Goal: Information Seeking & Learning: Learn about a topic

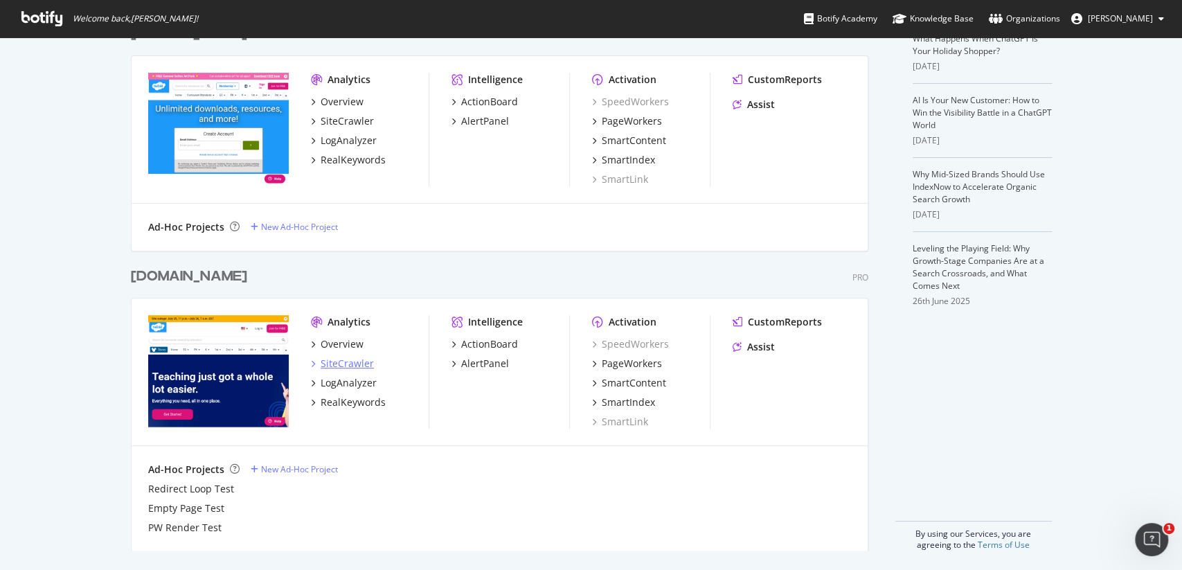
click at [350, 369] on div "SiteCrawler" at bounding box center [347, 364] width 53 height 14
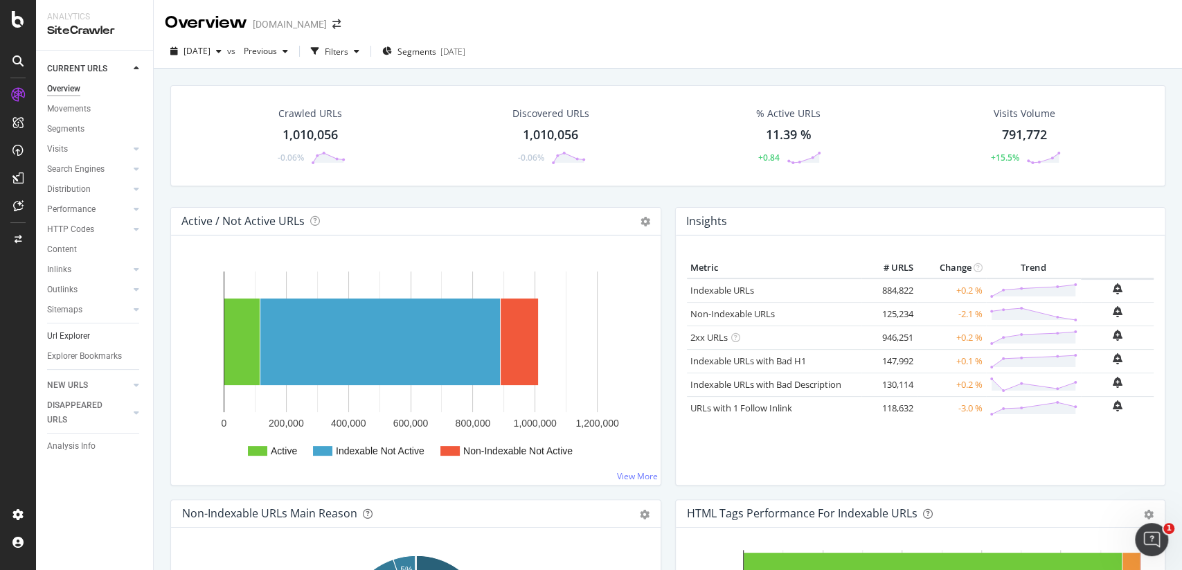
click at [94, 330] on link "Url Explorer" at bounding box center [95, 336] width 96 height 15
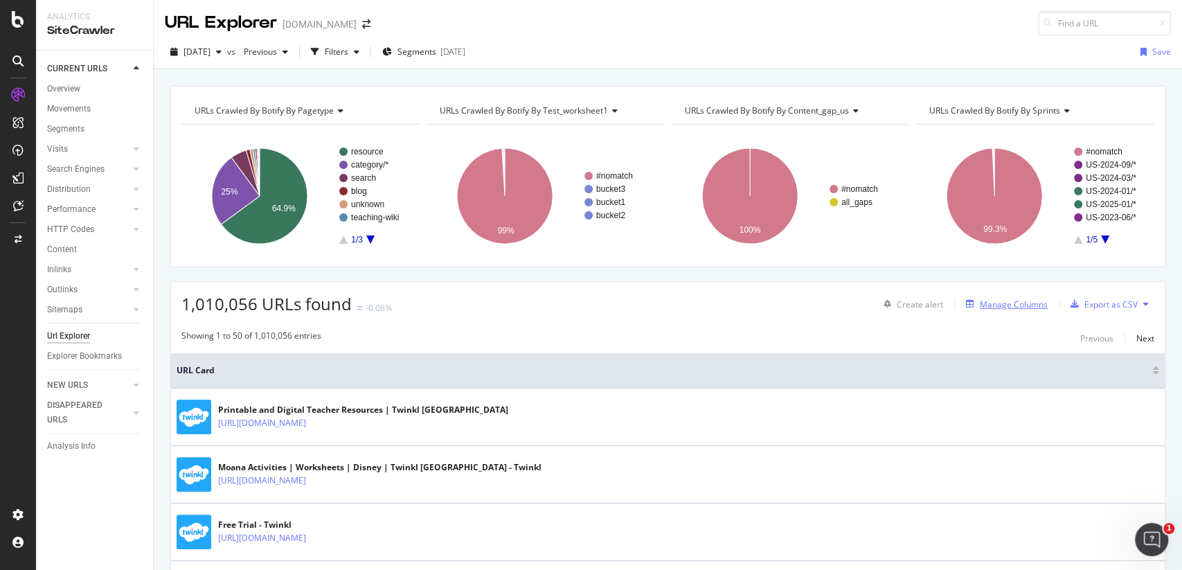
click at [1020, 301] on div "Manage Columns" at bounding box center [1014, 305] width 68 height 12
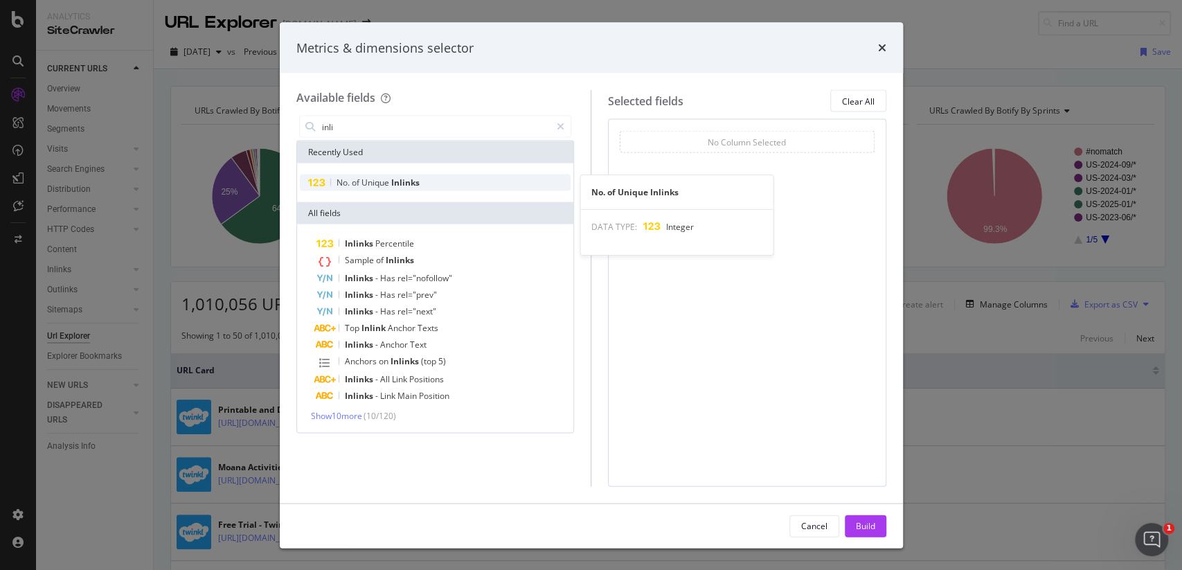
type input "inli"
click at [414, 180] on span "Inlinks" at bounding box center [405, 183] width 28 height 12
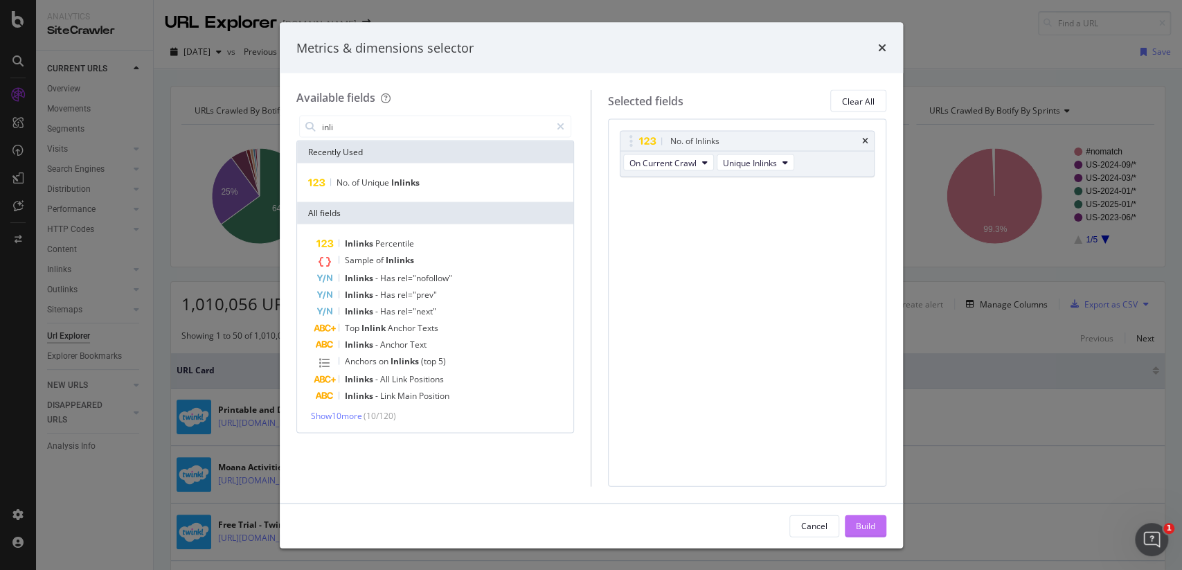
click at [882, 528] on button "Build" at bounding box center [866, 526] width 42 height 22
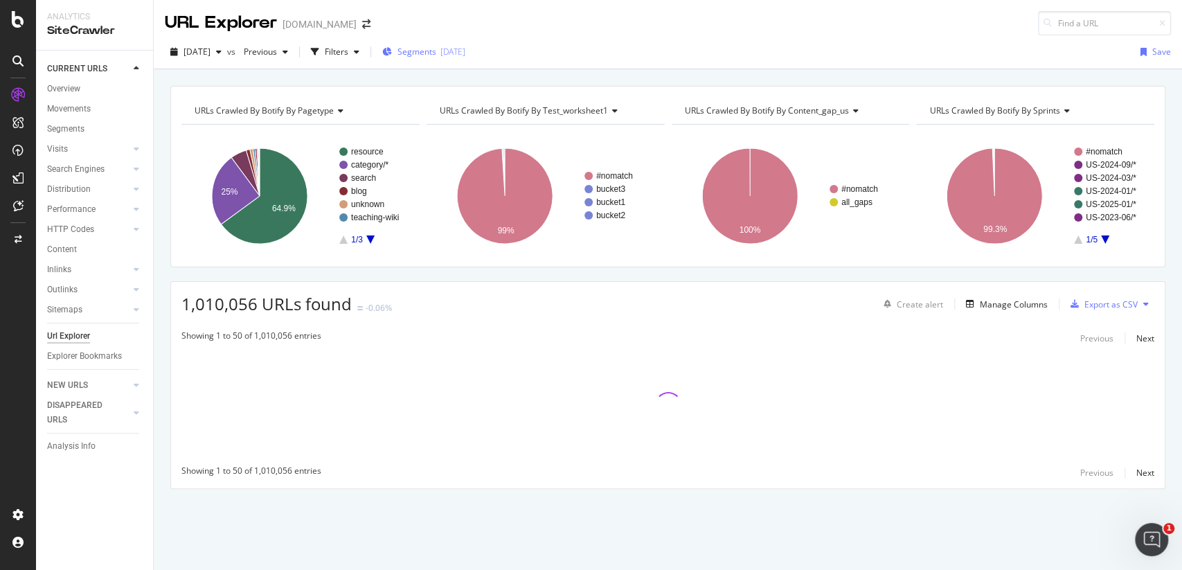
click at [447, 44] on div "Segments [DATE]" at bounding box center [423, 52] width 83 height 21
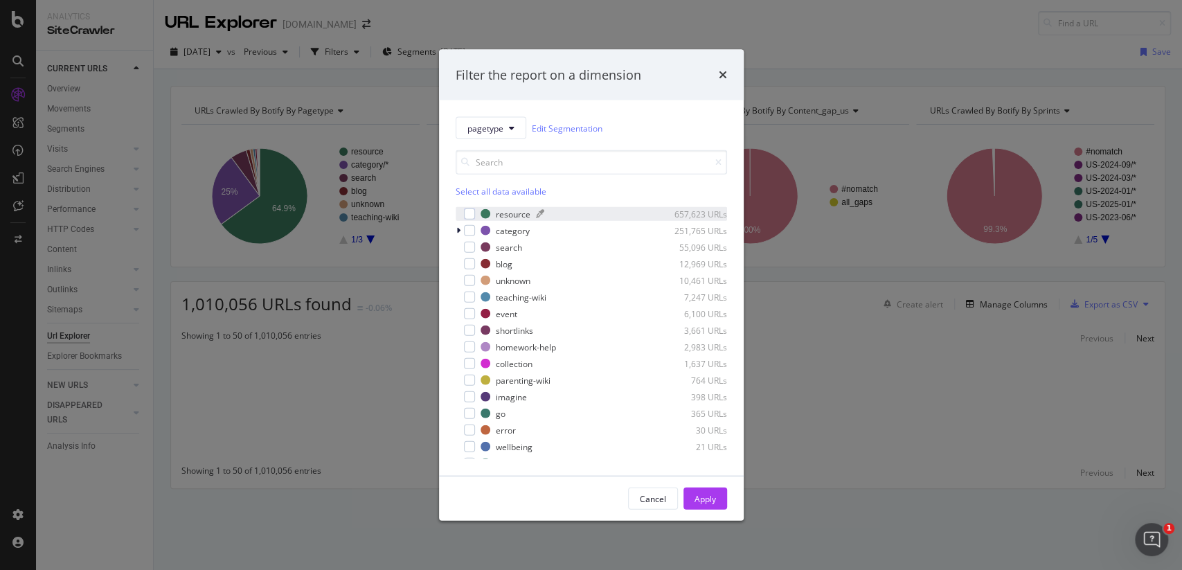
click at [507, 209] on div "resource" at bounding box center [513, 214] width 35 height 12
click at [716, 499] on button "Apply" at bounding box center [706, 499] width 44 height 22
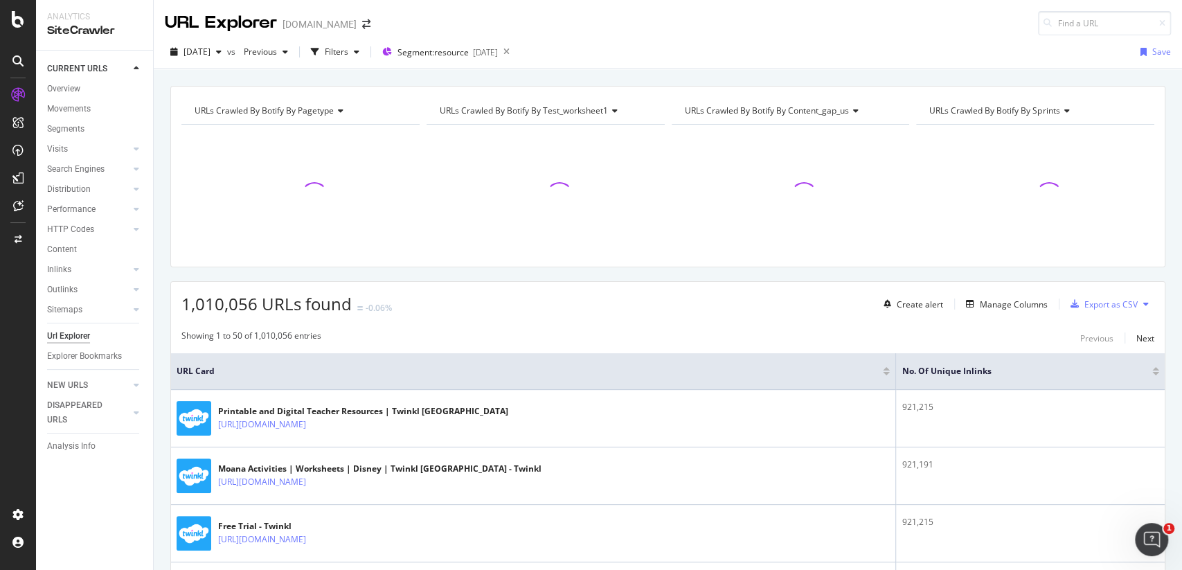
click at [693, 77] on div "URLs Crawled By Botify By pagetype Chart (by Value) Table Expand Export as CSV …" at bounding box center [668, 85] width 1029 height 33
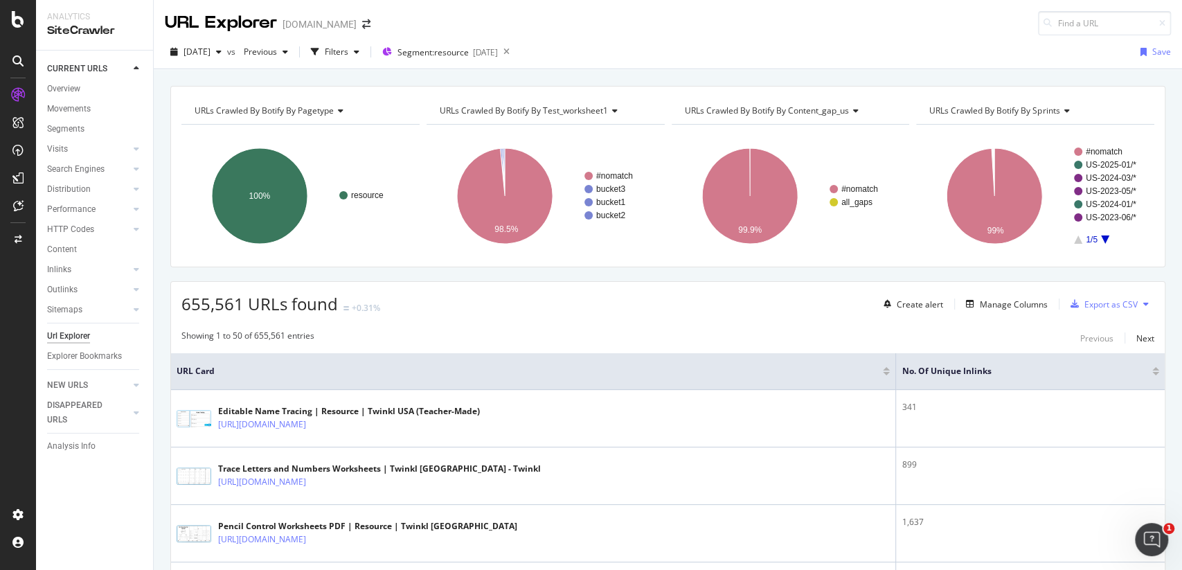
click at [1157, 372] on div at bounding box center [1156, 373] width 7 height 3
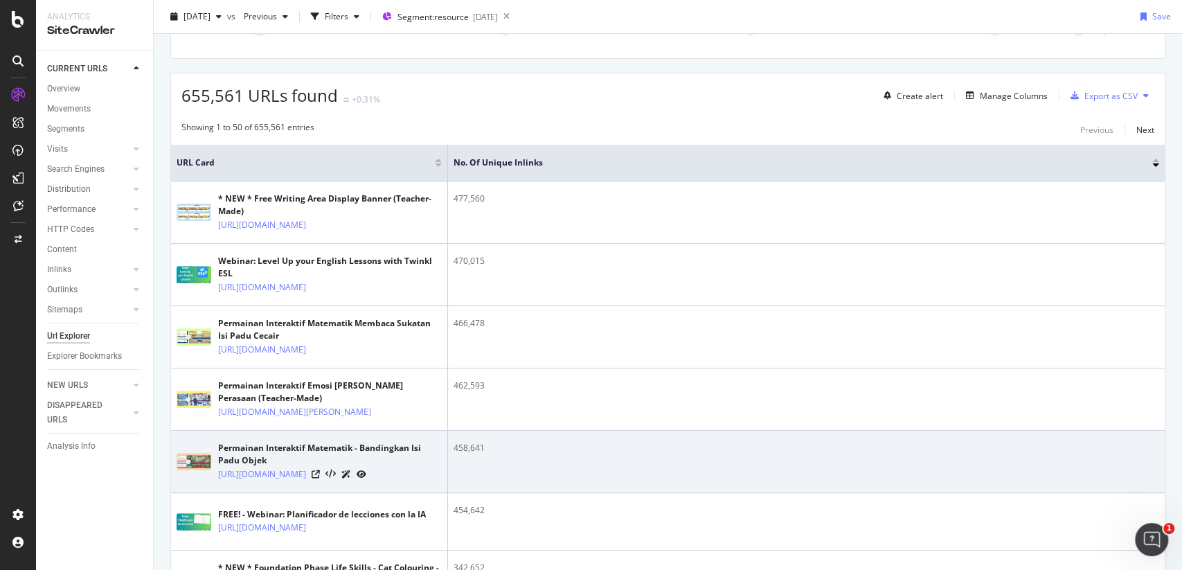
scroll to position [198, 0]
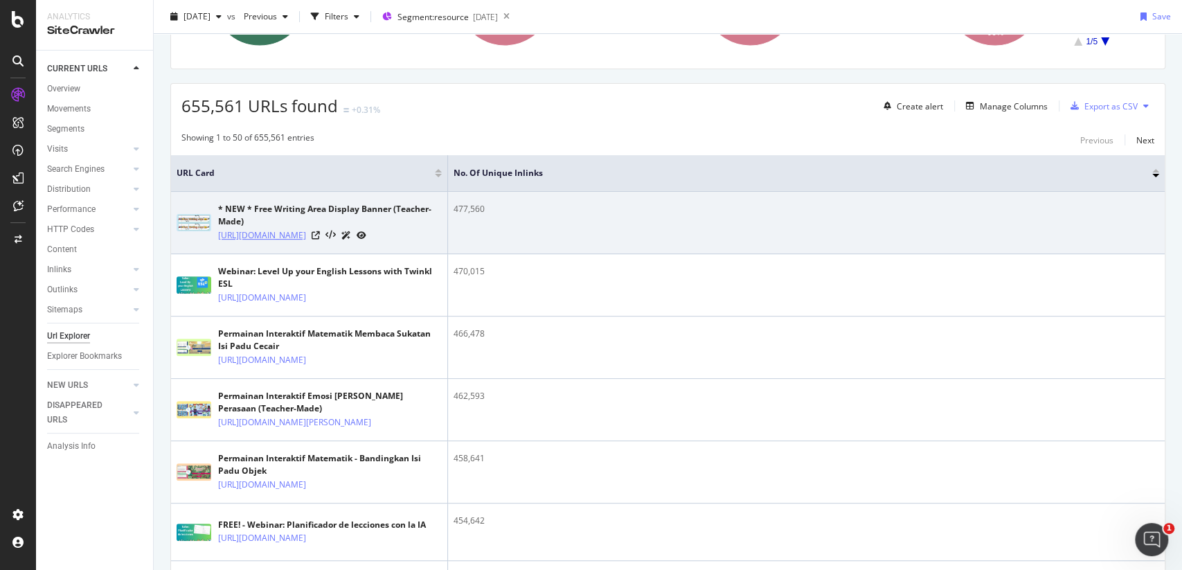
click at [306, 242] on link "[URL][DOMAIN_NAME]" at bounding box center [262, 236] width 88 height 14
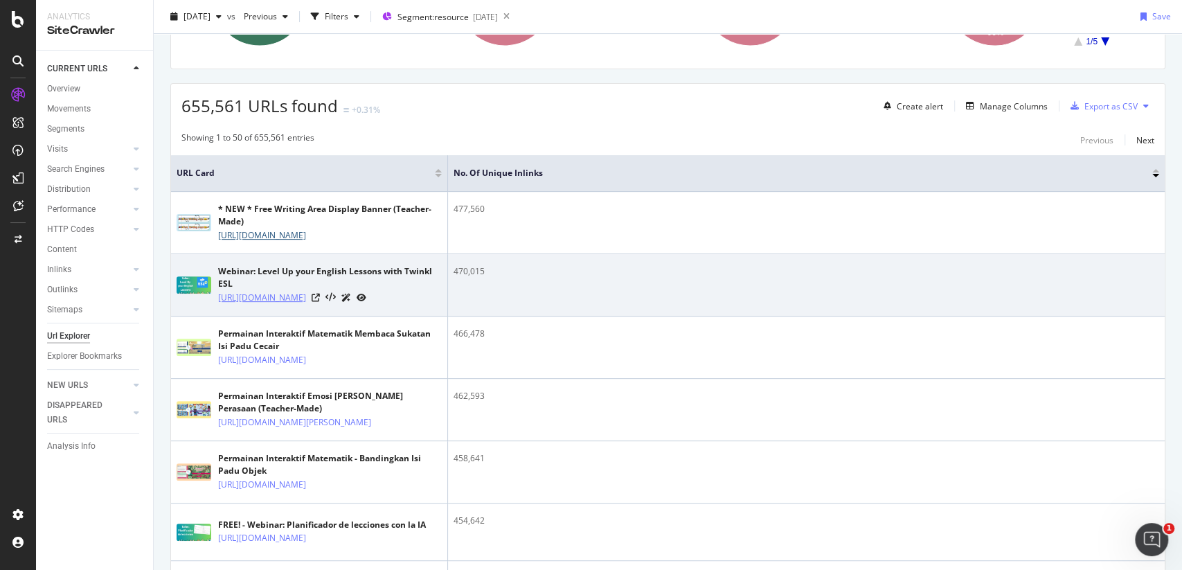
scroll to position [273, 0]
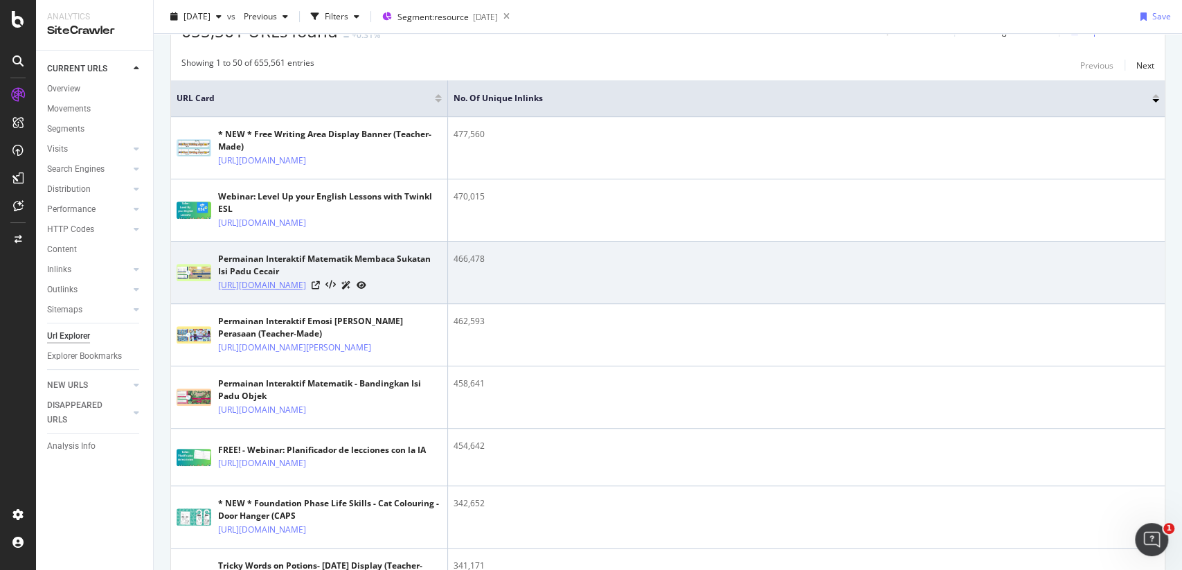
click at [306, 292] on link "[URL][DOMAIN_NAME]" at bounding box center [262, 285] width 88 height 14
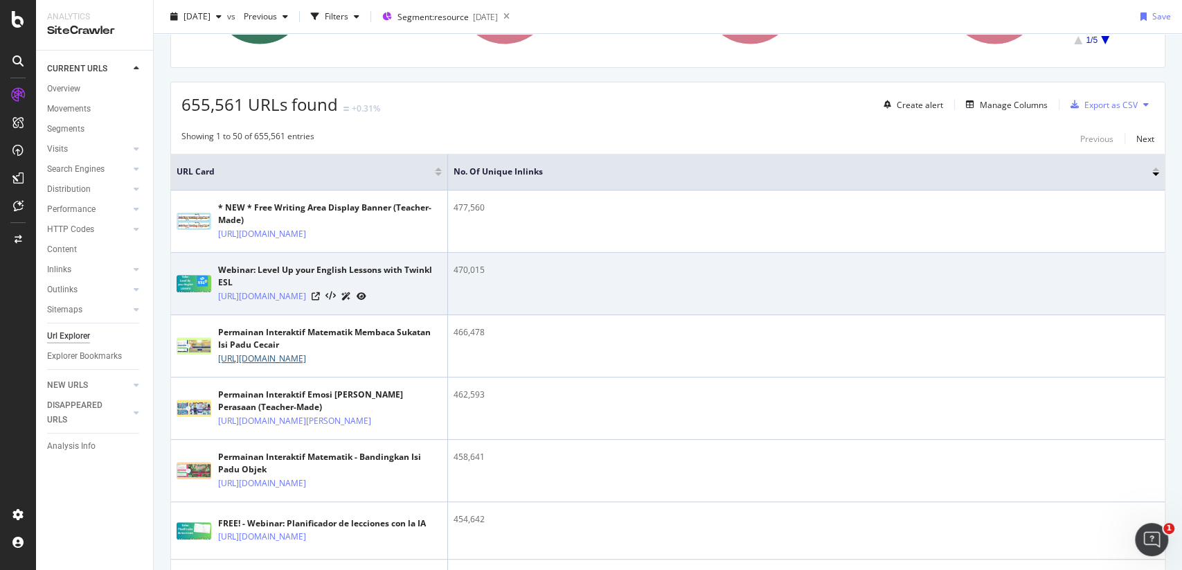
scroll to position [0, 0]
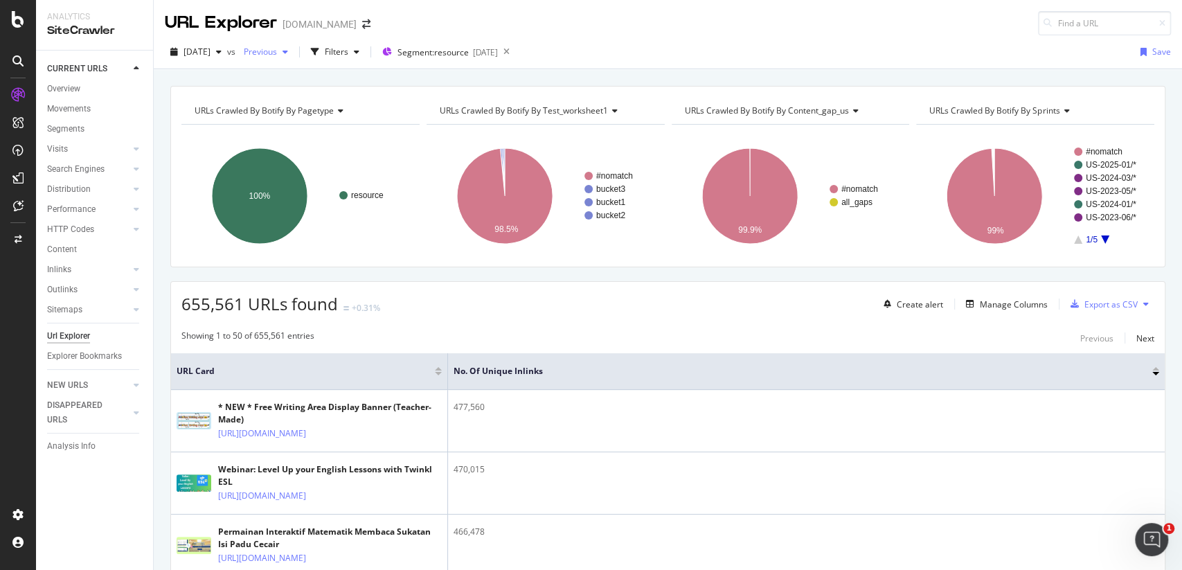
click at [277, 53] on span "Previous" at bounding box center [257, 52] width 39 height 12
click at [879, 341] on div "Showing 1 to 50 of 655,561 entries Previous Next" at bounding box center [668, 338] width 994 height 17
click at [989, 302] on div "Manage Columns" at bounding box center [1014, 305] width 68 height 12
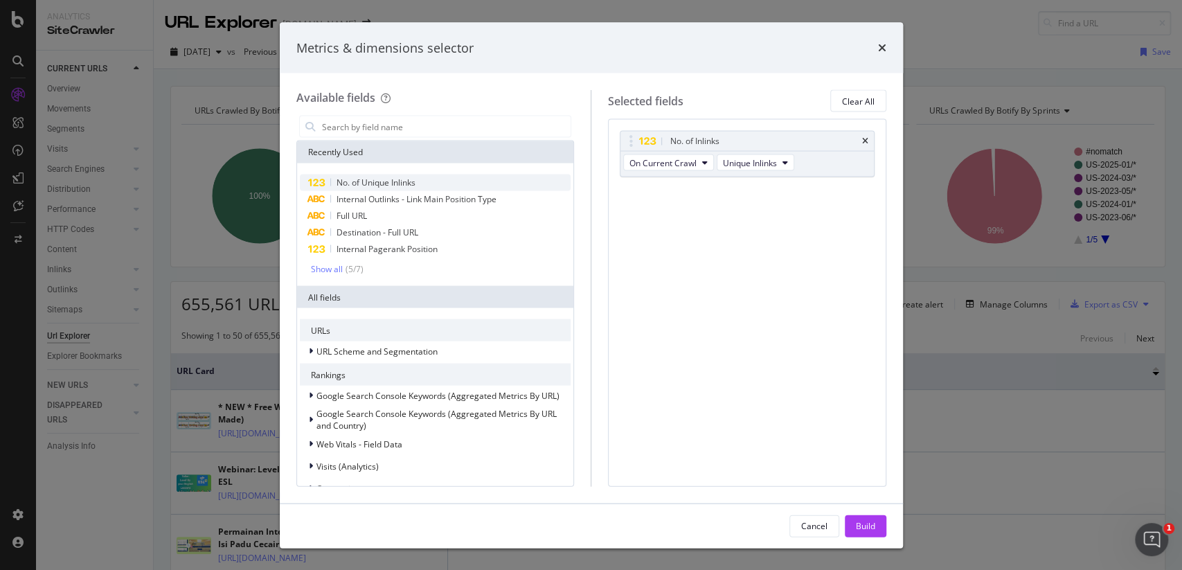
click at [493, 180] on div "No. of Unique Inlinks" at bounding box center [436, 183] width 272 height 17
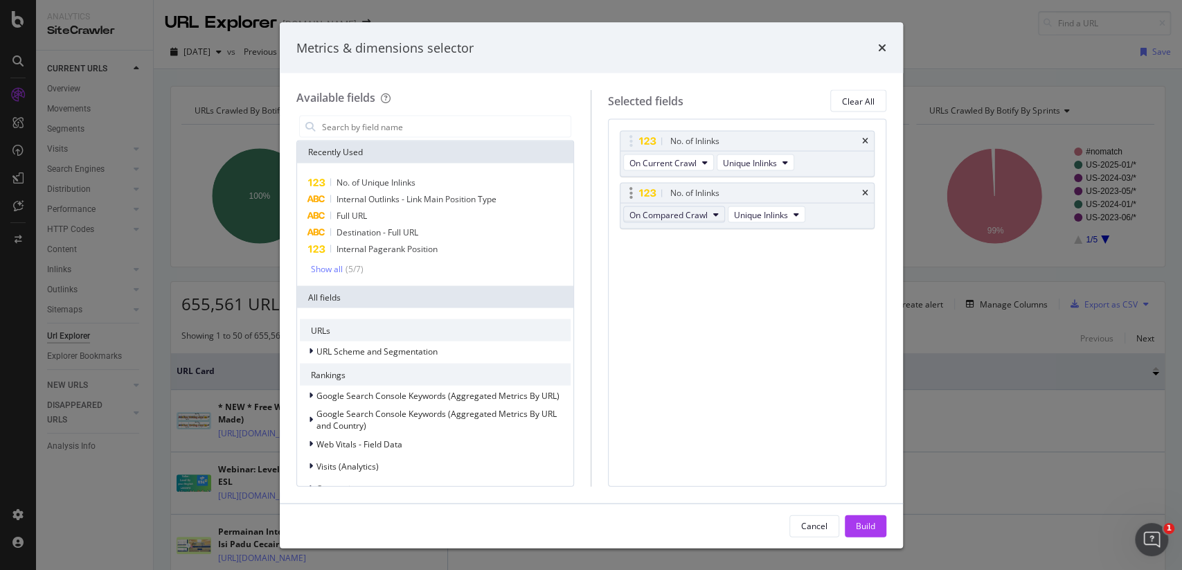
click at [707, 213] on span "On Compared Crawl" at bounding box center [669, 214] width 78 height 12
click at [677, 261] on span "On Compared Crawl" at bounding box center [674, 264] width 80 height 12
click at [868, 529] on div "Build" at bounding box center [865, 526] width 19 height 12
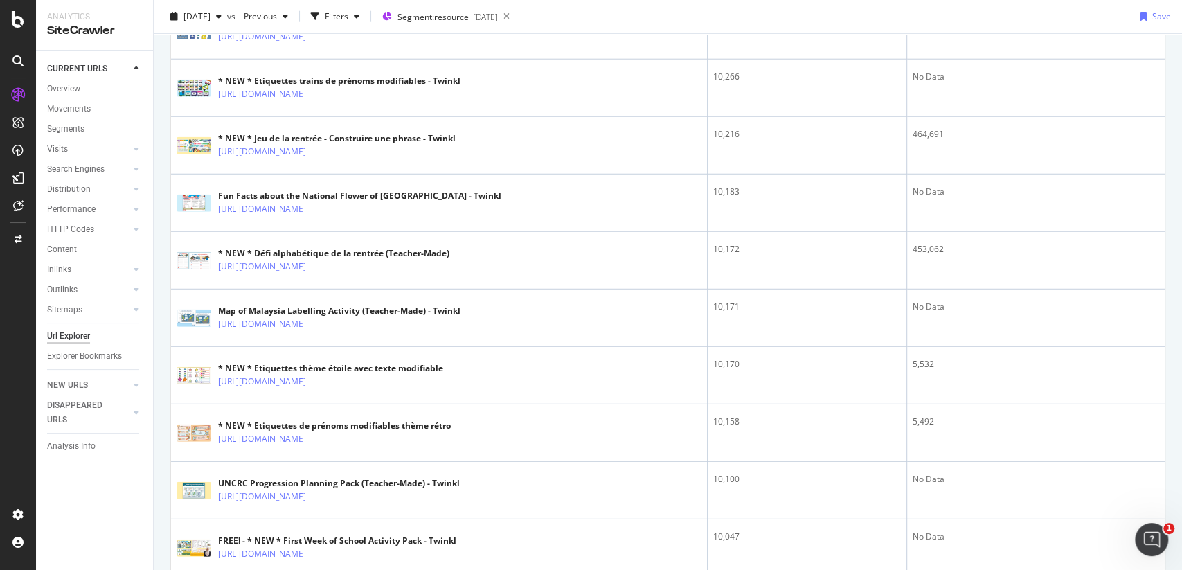
scroll to position [2541, 0]
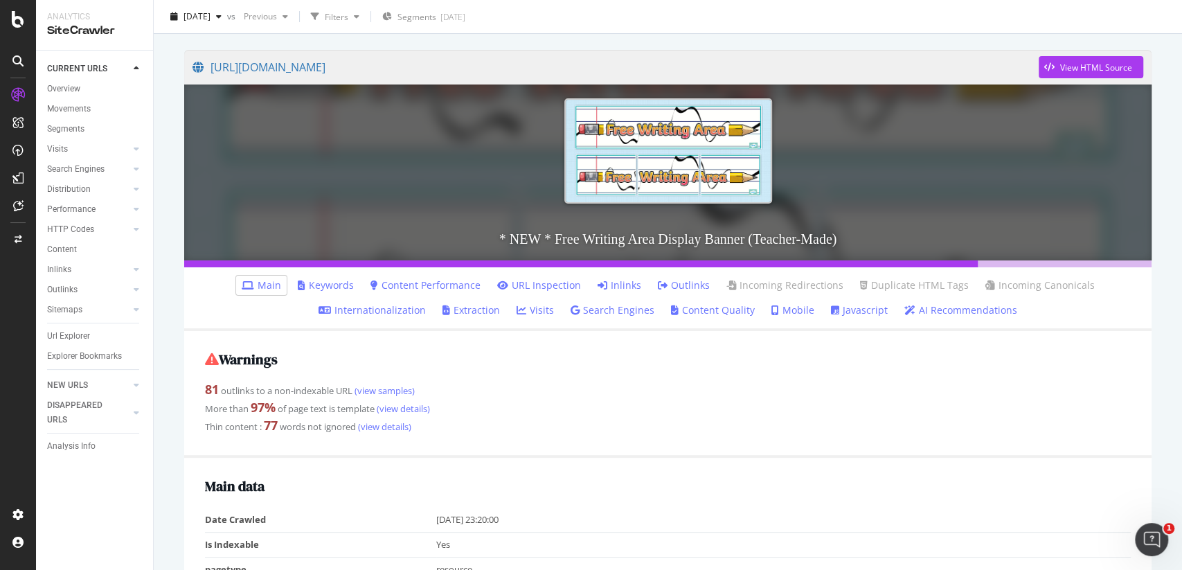
scroll to position [112, 0]
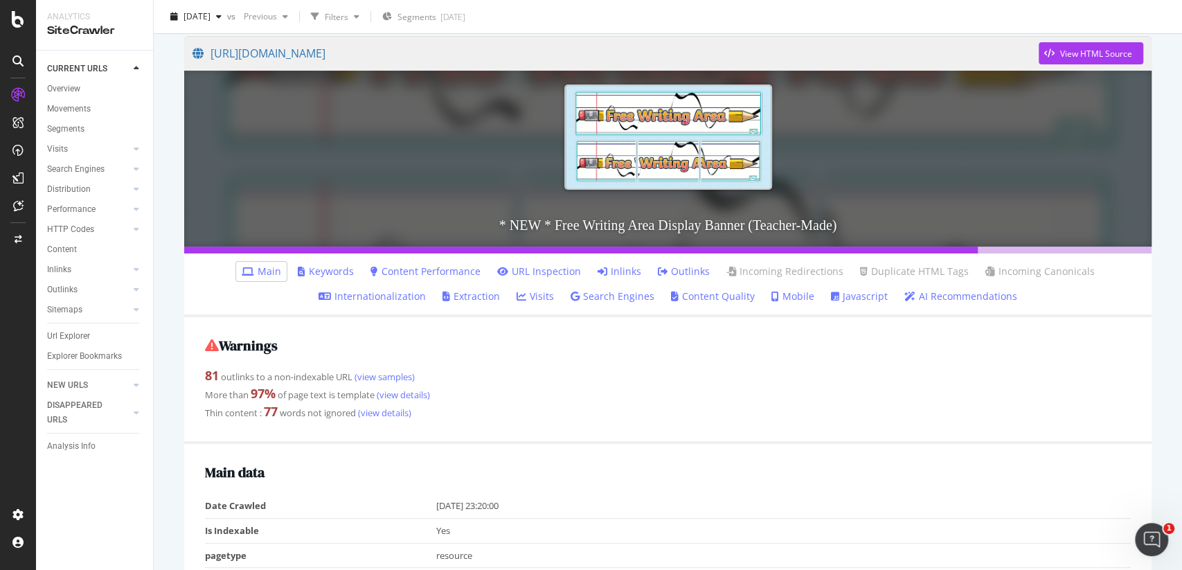
click at [618, 271] on link "Inlinks" at bounding box center [620, 272] width 44 height 14
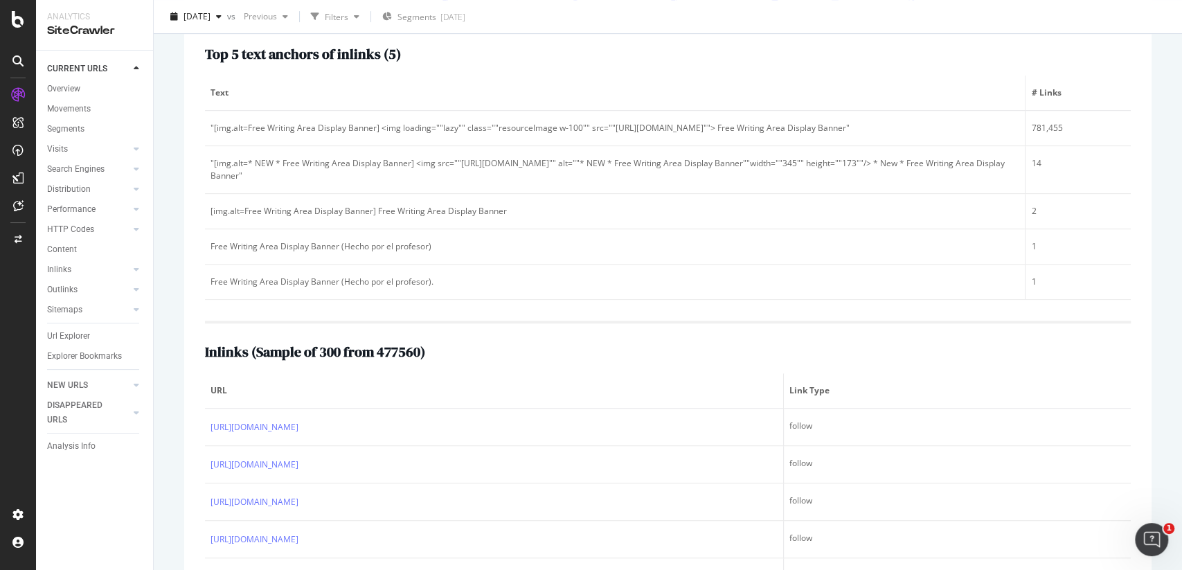
scroll to position [598, 0]
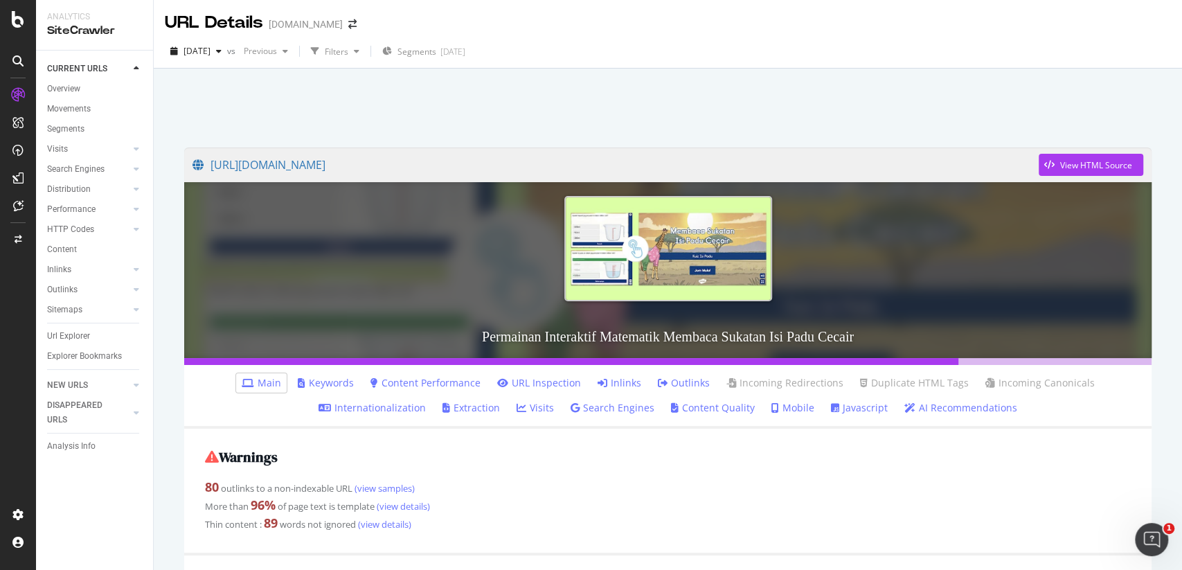
click at [621, 381] on link "Inlinks" at bounding box center [620, 383] width 44 height 14
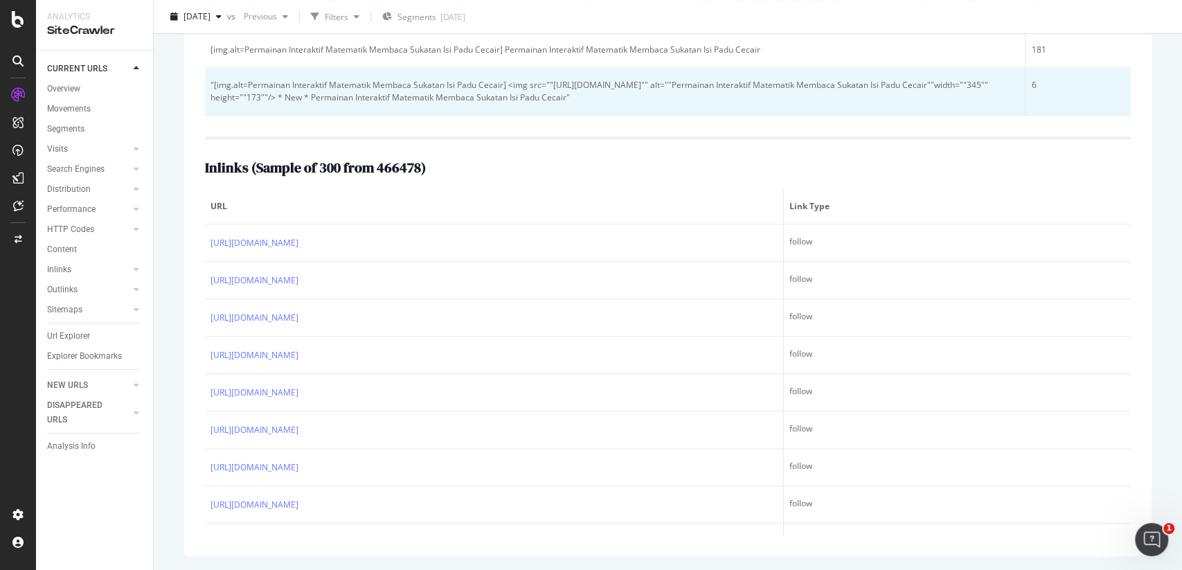
scroll to position [551, 0]
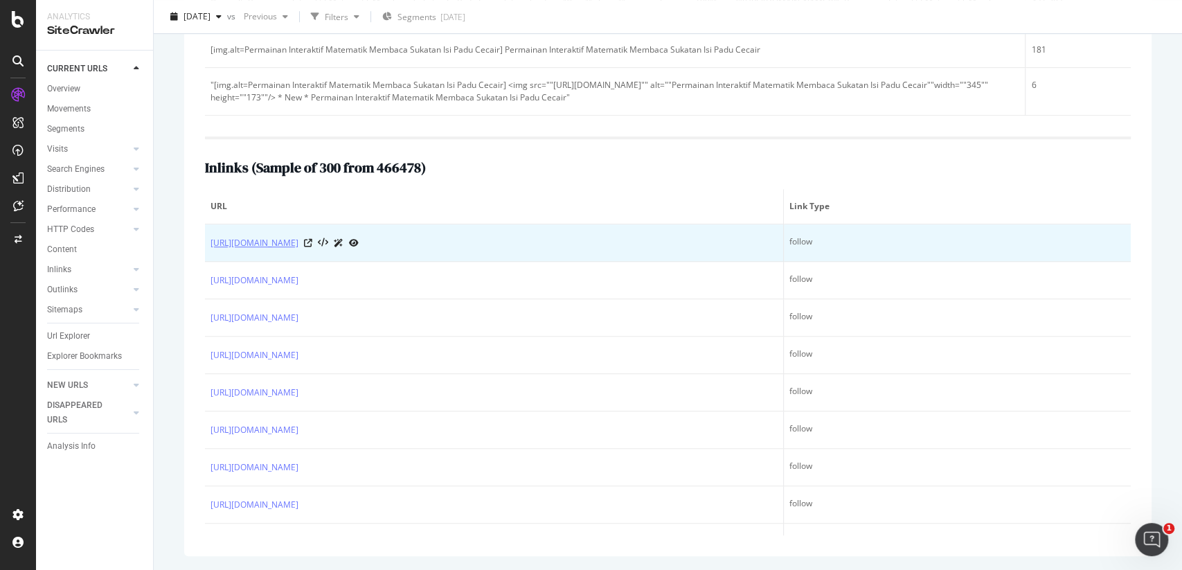
click at [299, 250] on link "[URL][DOMAIN_NAME]" at bounding box center [255, 243] width 88 height 14
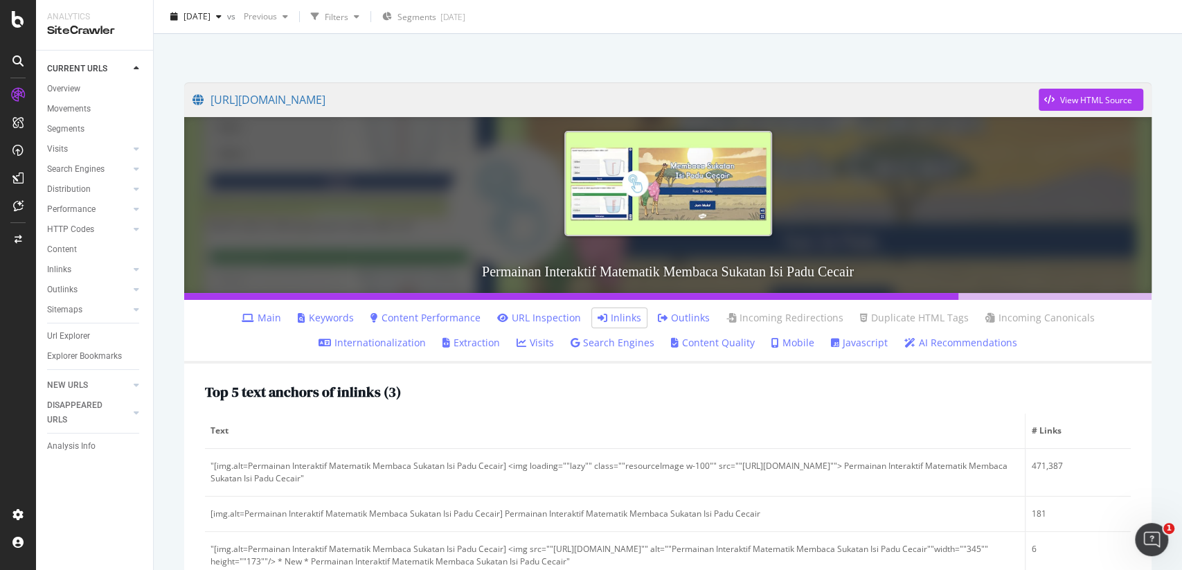
scroll to position [62, 0]
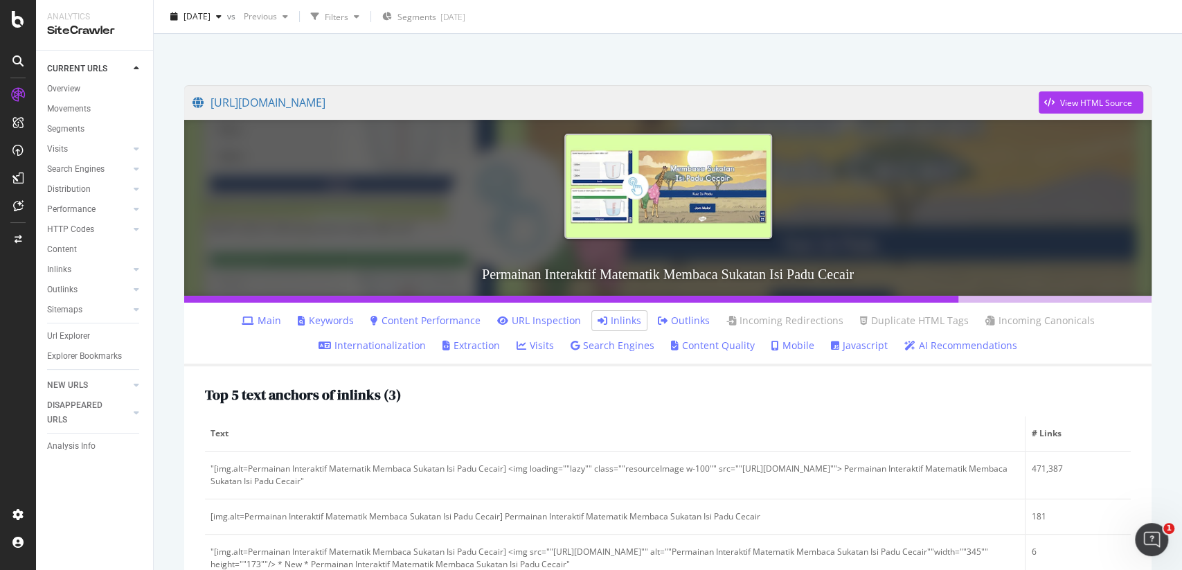
click at [550, 279] on h3 "Permainan Interaktif Matematik Membaca Sukatan Isi Padu Cecair" at bounding box center [668, 274] width 968 height 43
copy h3 "Permainan Interaktif Matematik Membaca Sukatan Isi Padu Cecair"
